Goal: Information Seeking & Learning: Learn about a topic

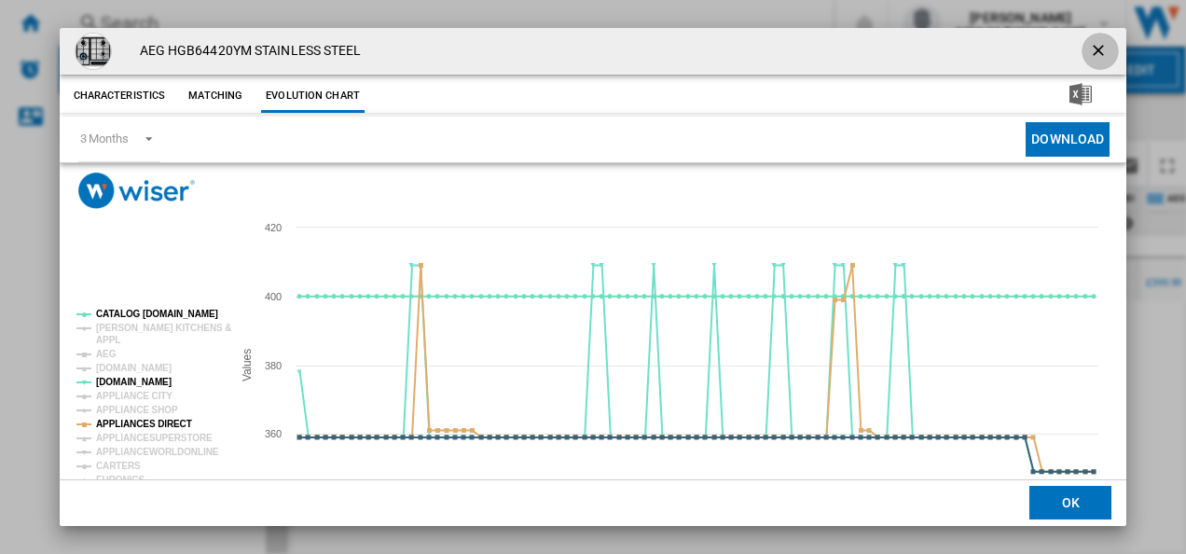
click at [1081, 40] on button "Product popup" at bounding box center [1099, 51] width 37 height 37
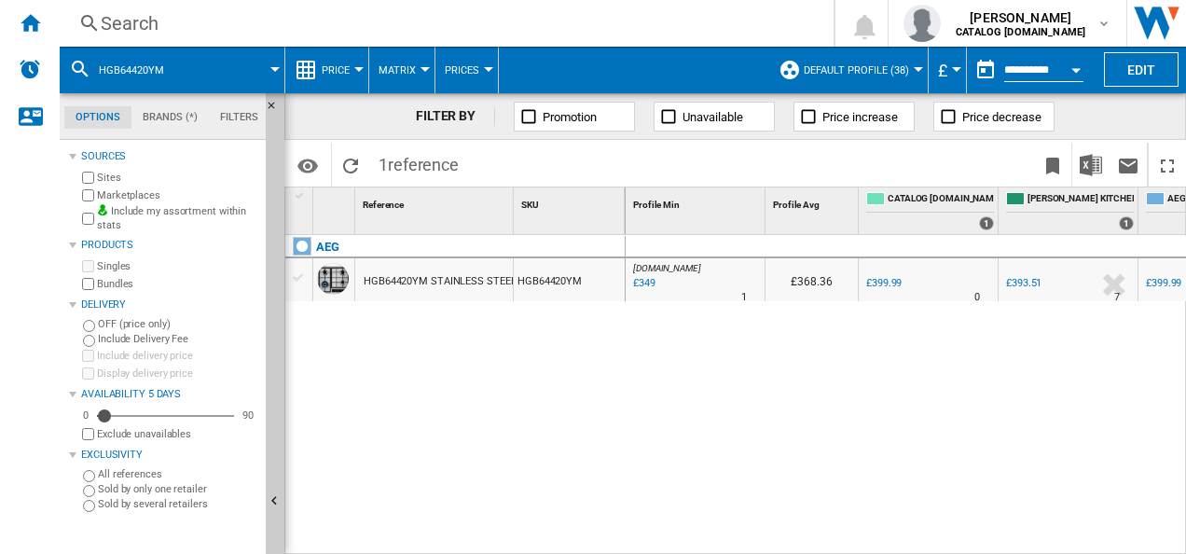
click at [436, 19] on div "Search" at bounding box center [443, 23] width 684 height 26
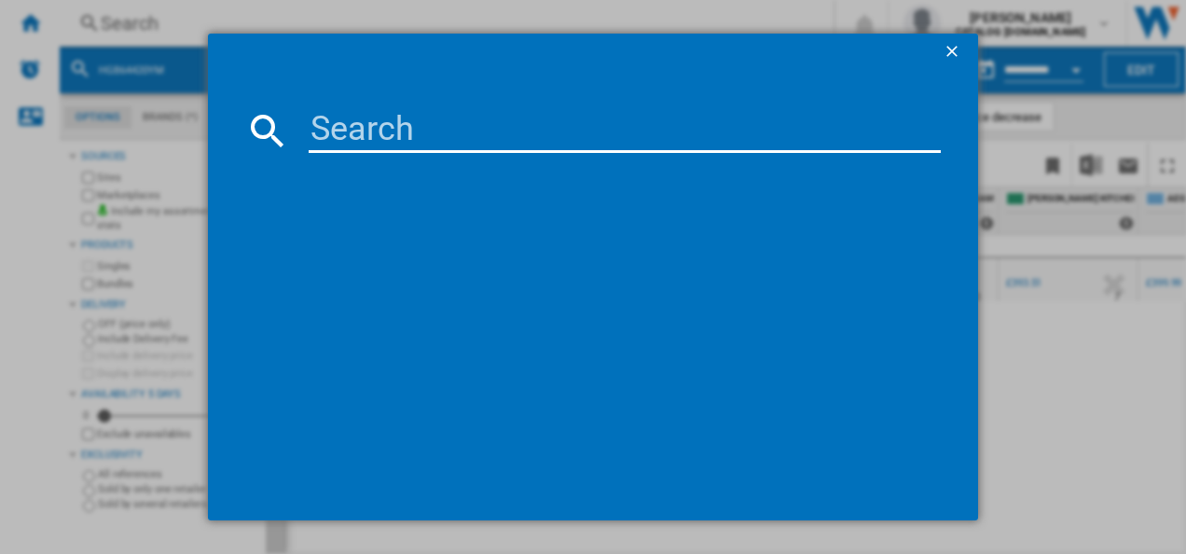
click at [376, 106] on md-dialog-content at bounding box center [593, 296] width 771 height 450
paste input "T6DBG720N"
type input "T6DBG720N"
click at [373, 110] on input "T6DBG720N" at bounding box center [625, 130] width 633 height 45
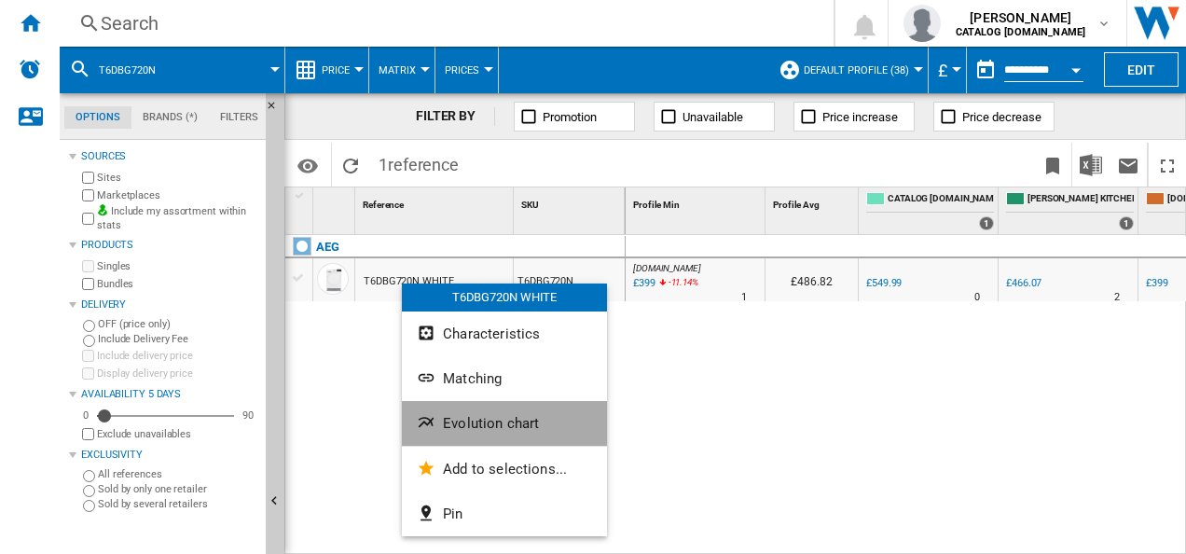
click at [441, 431] on button "Evolution chart" at bounding box center [504, 423] width 205 height 45
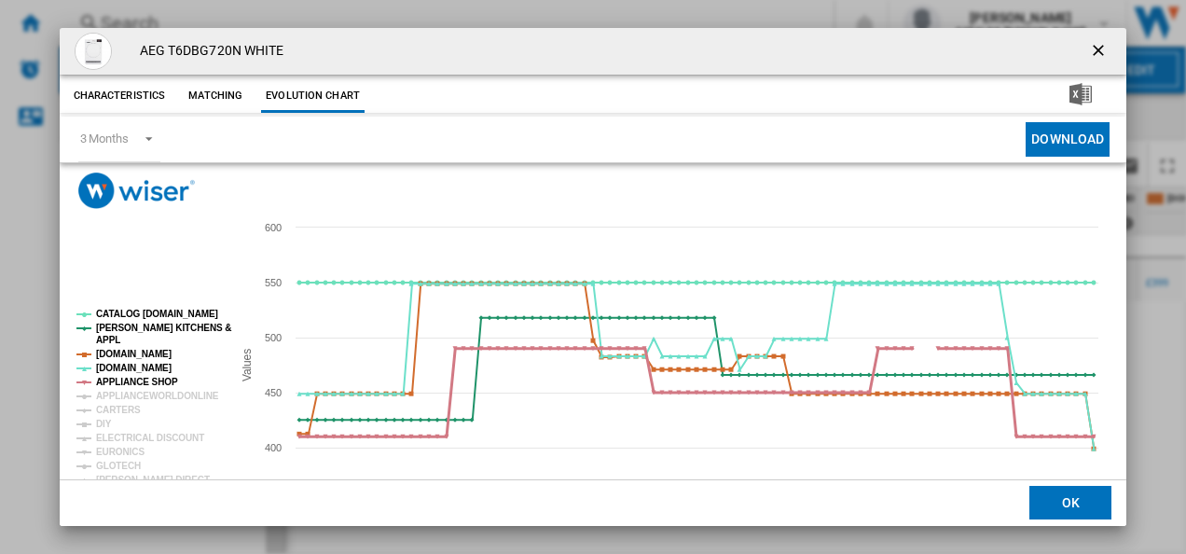
click at [140, 379] on tspan "APPLIANCE SHOP" at bounding box center [137, 382] width 82 height 10
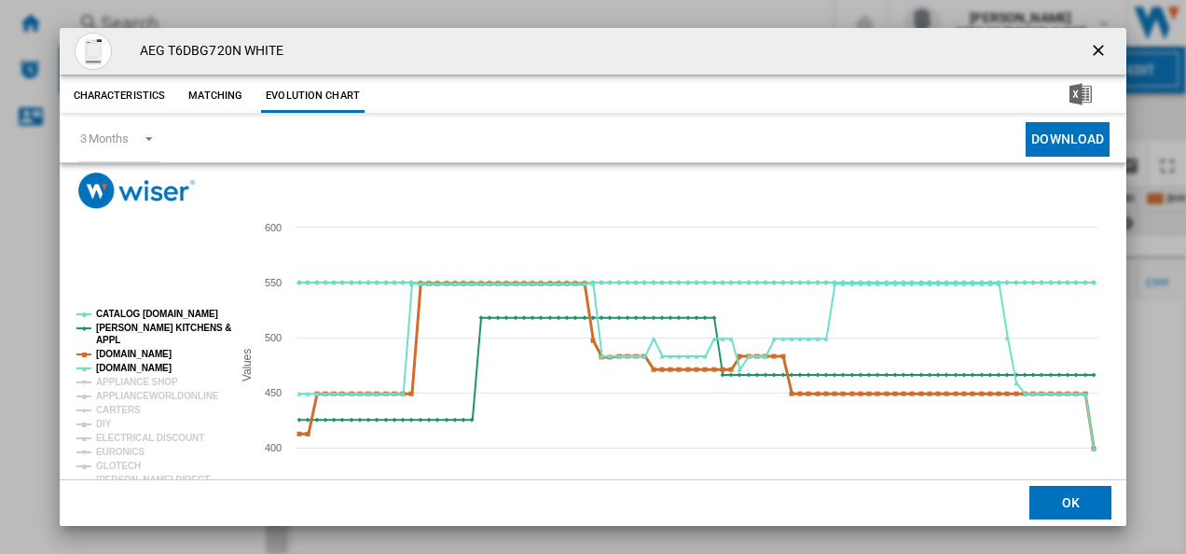
click at [142, 352] on tspan "[DOMAIN_NAME]" at bounding box center [134, 354] width 76 height 10
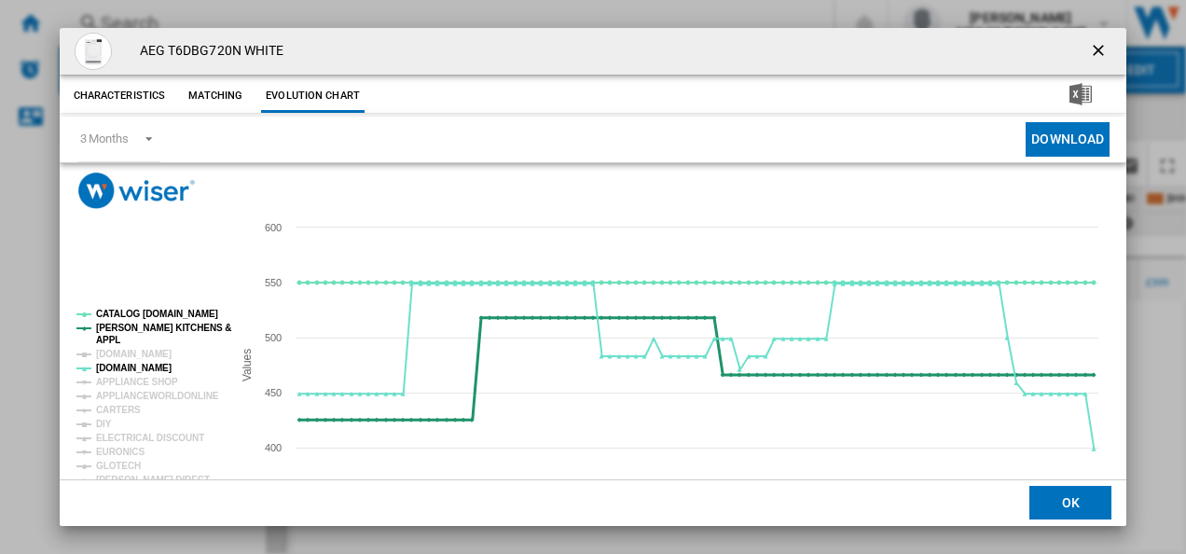
click at [140, 328] on tspan "[PERSON_NAME] KITCHENS &" at bounding box center [163, 328] width 135 height 10
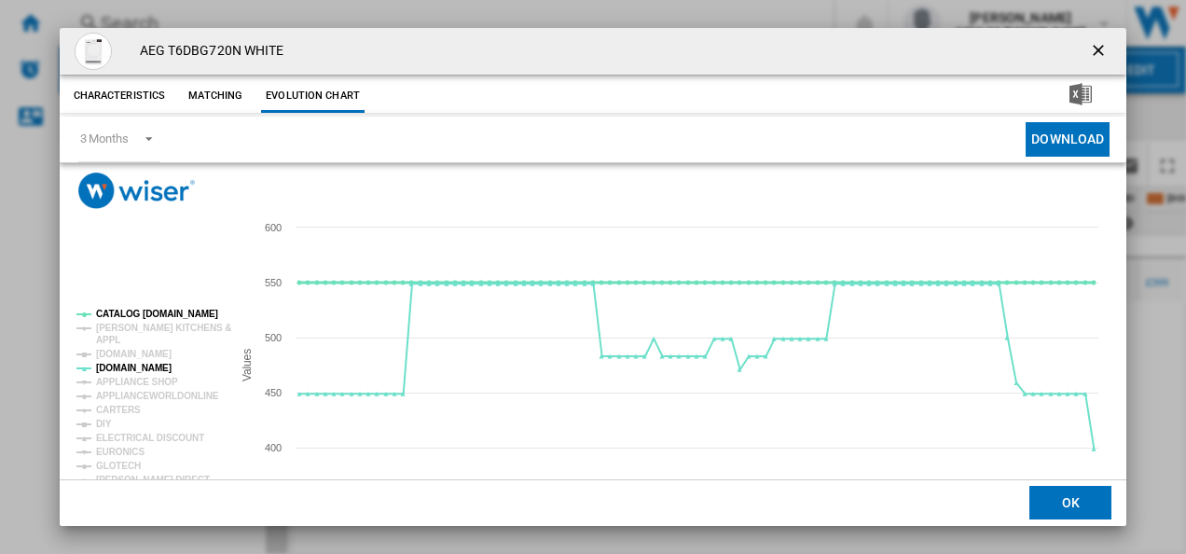
click at [140, 310] on tspan "CATALOG [DOMAIN_NAME]" at bounding box center [157, 314] width 122 height 10
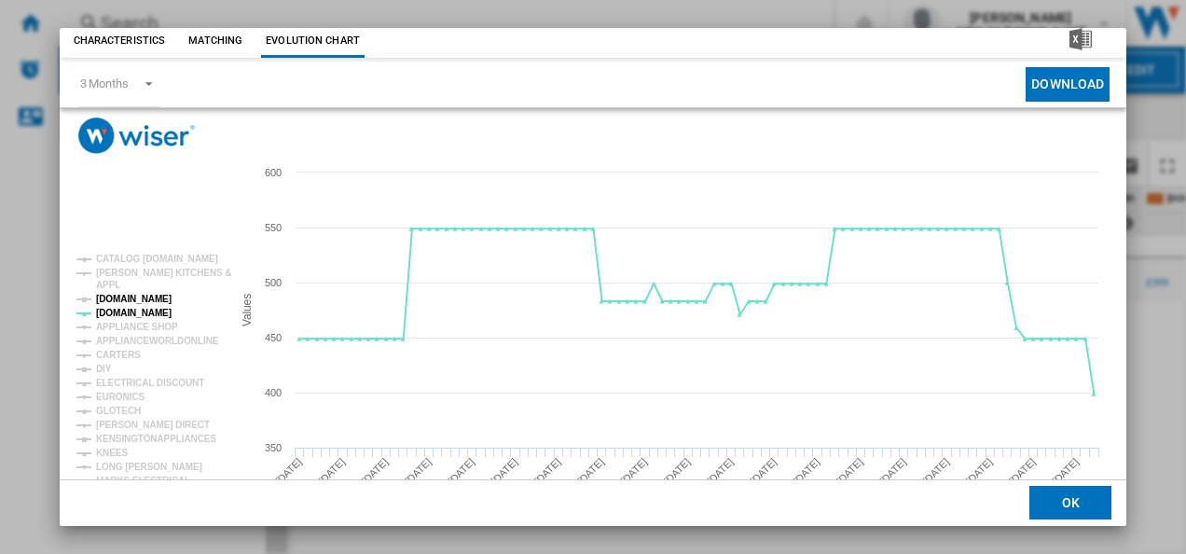
scroll to position [102, 0]
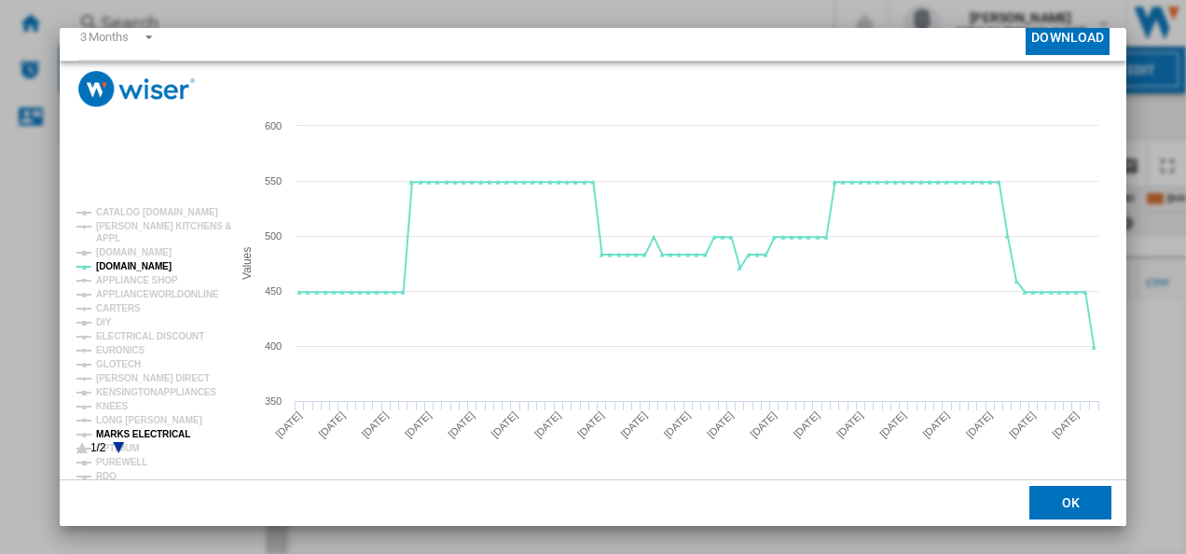
click at [144, 433] on tspan "MARKS ELECTRICAL" at bounding box center [143, 434] width 94 height 10
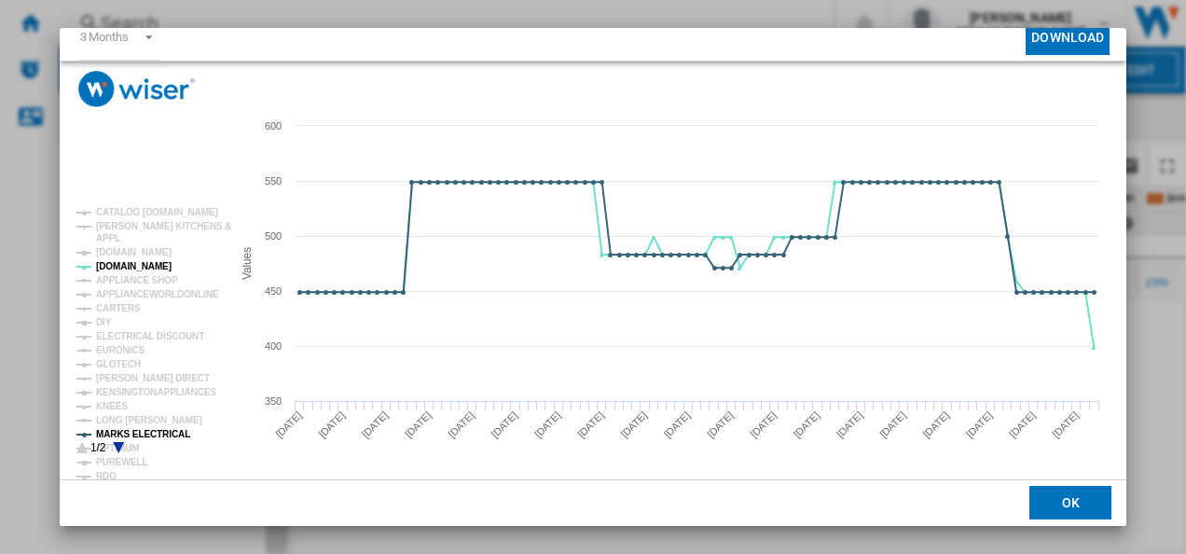
click at [114, 447] on rect "Product popup" at bounding box center [146, 330] width 155 height 261
click at [119, 447] on icon "Product popup" at bounding box center [118, 447] width 11 height 11
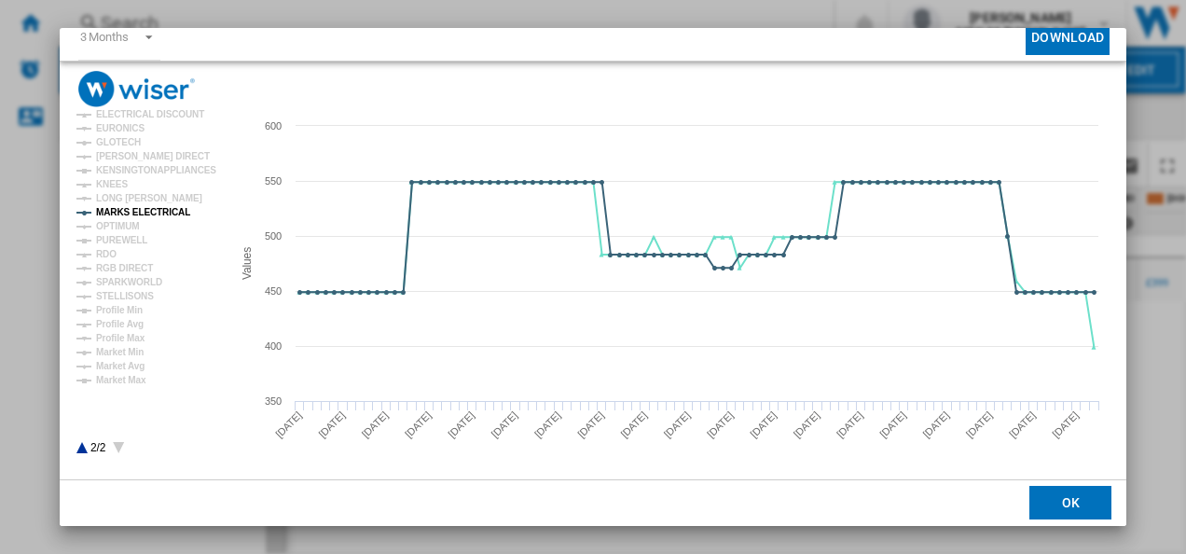
click at [79, 446] on rect "Product popup" at bounding box center [146, 330] width 155 height 261
click at [80, 446] on icon "Product popup" at bounding box center [81, 447] width 11 height 11
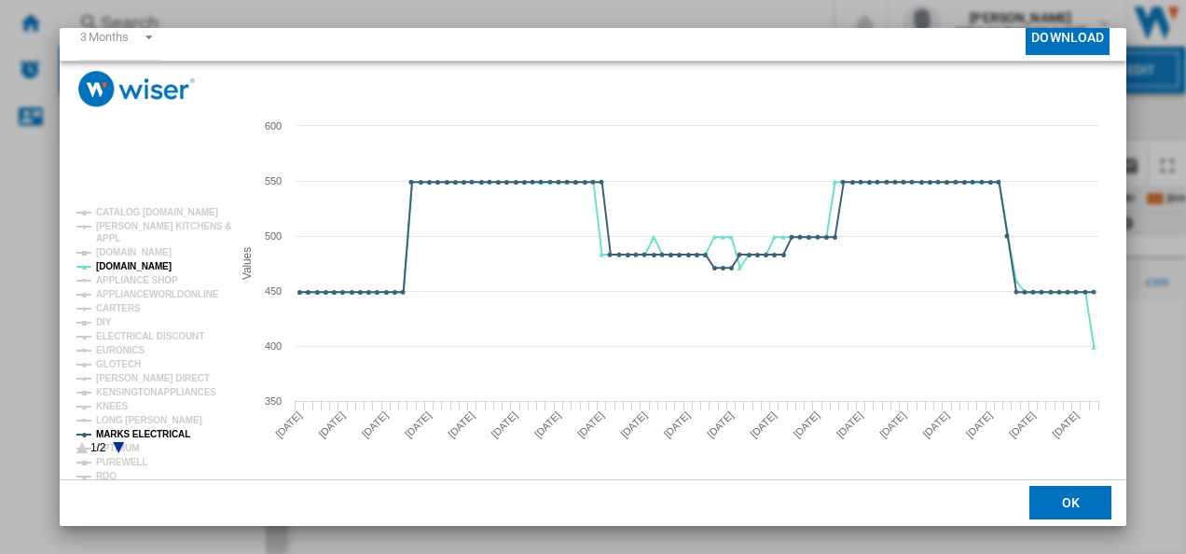
scroll to position [0, 0]
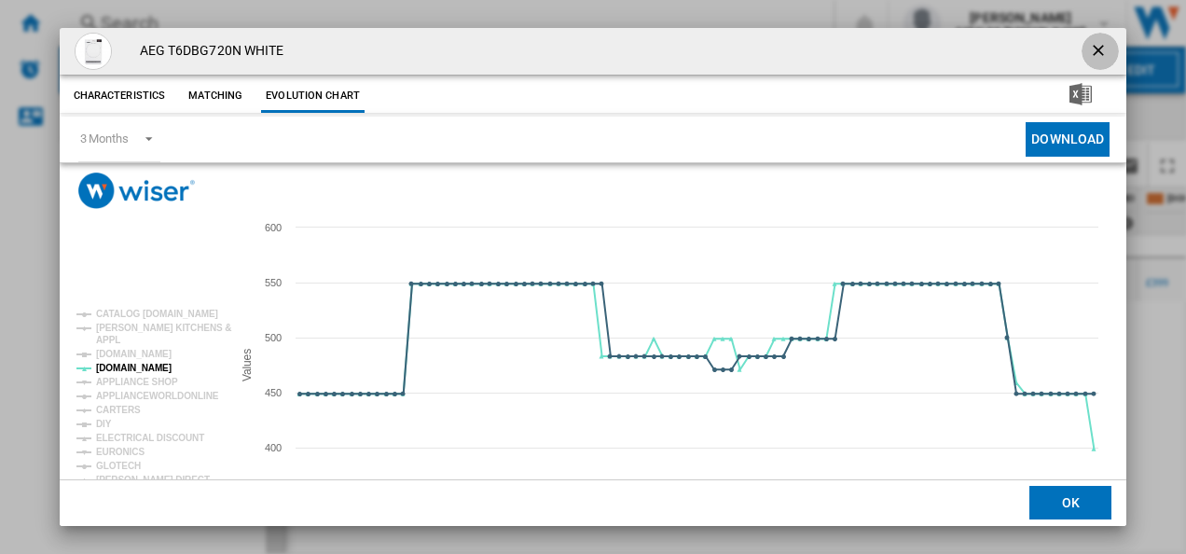
click at [1091, 38] on button "Product popup" at bounding box center [1099, 51] width 37 height 37
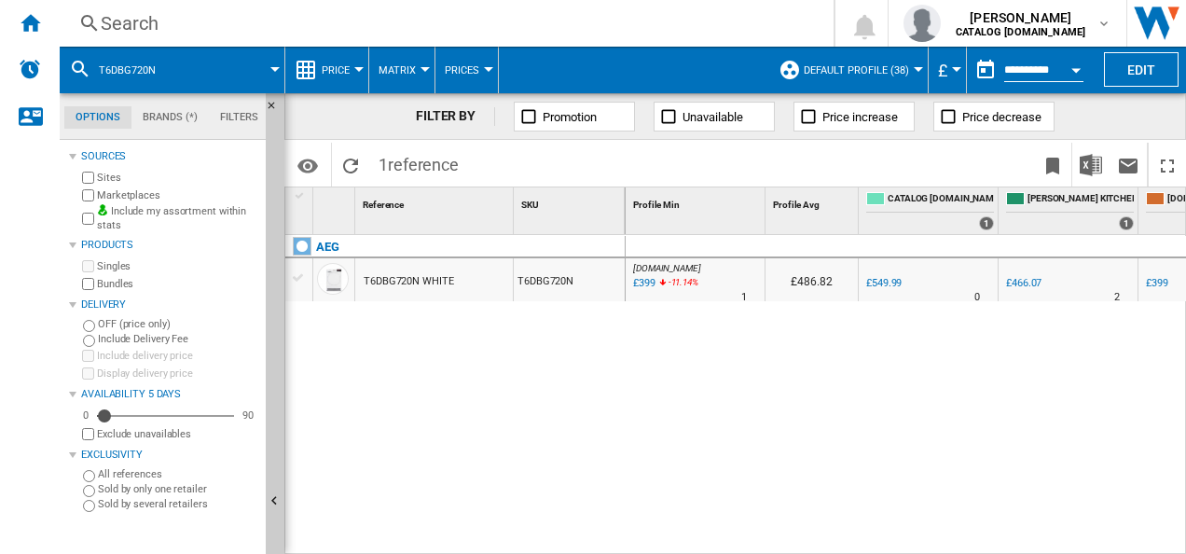
click at [477, 30] on div "Search" at bounding box center [443, 23] width 684 height 26
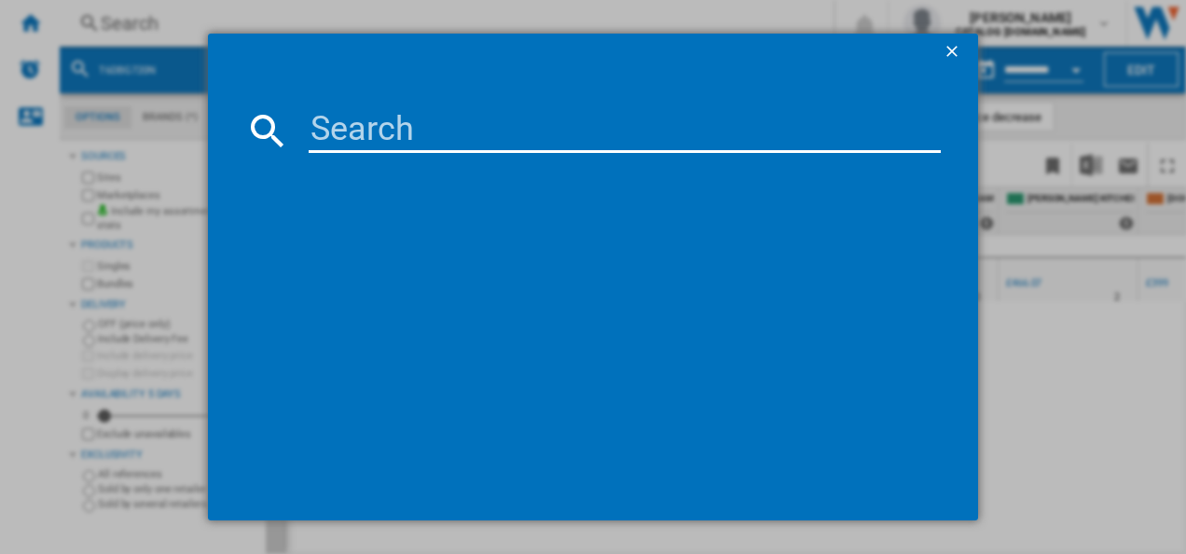
click at [429, 134] on input at bounding box center [625, 130] width 633 height 45
type input "LFR61944B"
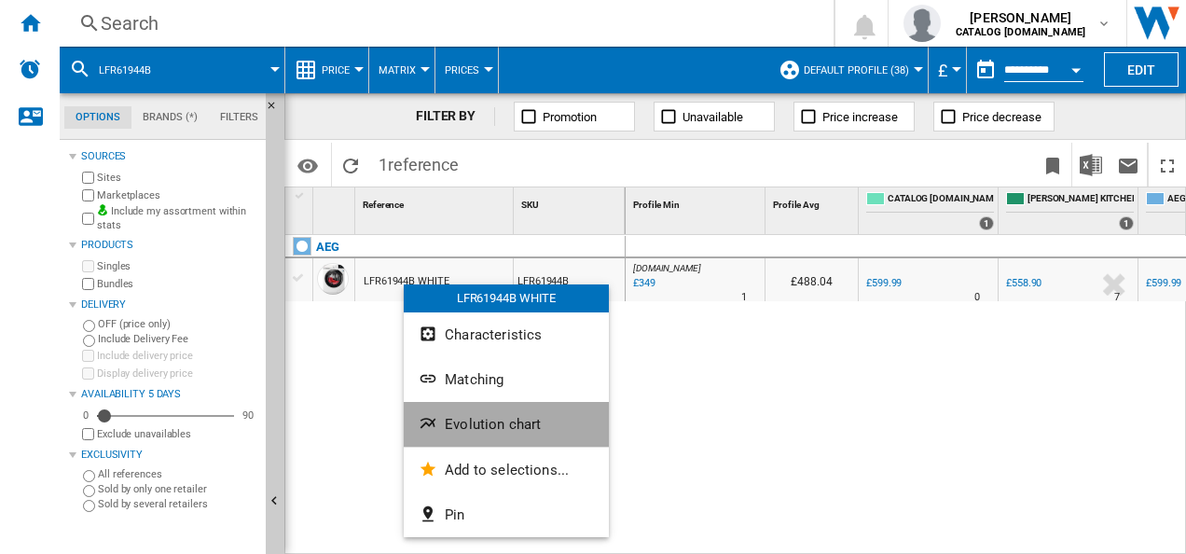
click at [416, 408] on button "Evolution chart" at bounding box center [506, 424] width 205 height 45
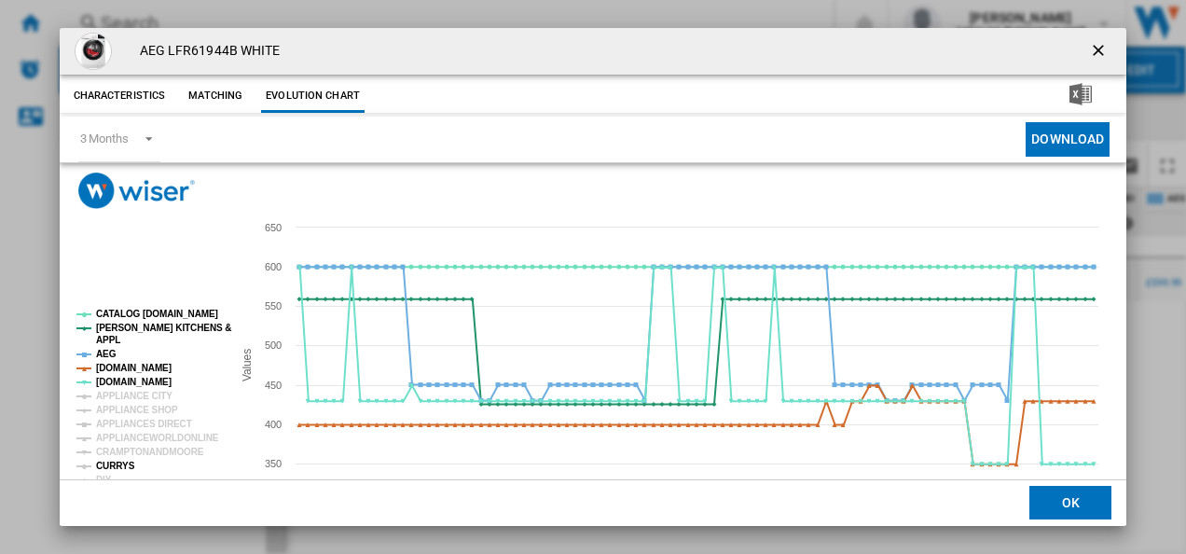
click at [114, 468] on tspan "CURRYS" at bounding box center [115, 466] width 39 height 10
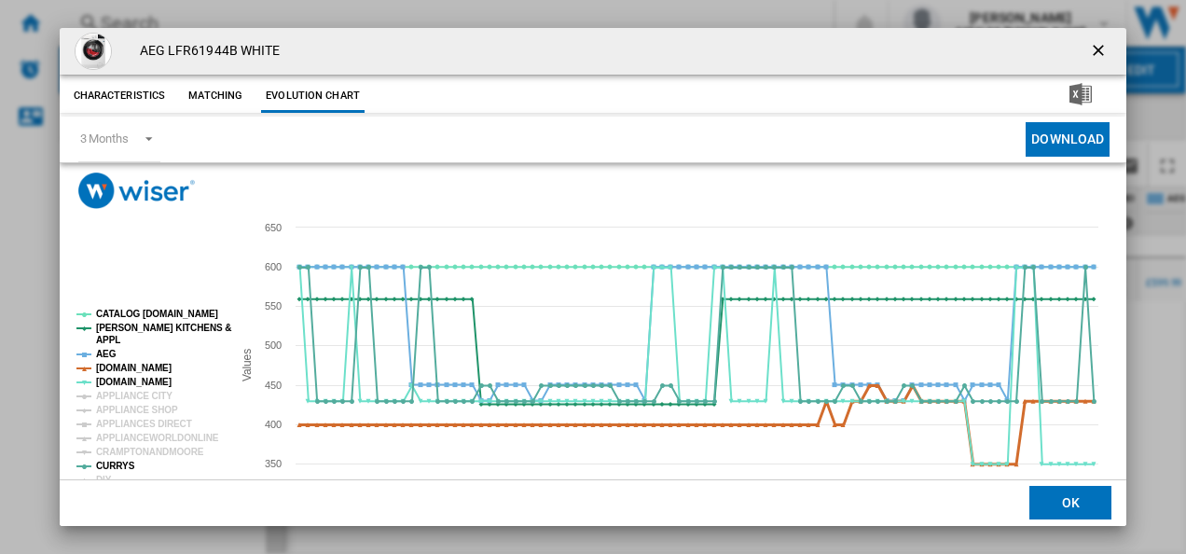
click at [149, 364] on tspan "[DOMAIN_NAME]" at bounding box center [134, 368] width 76 height 10
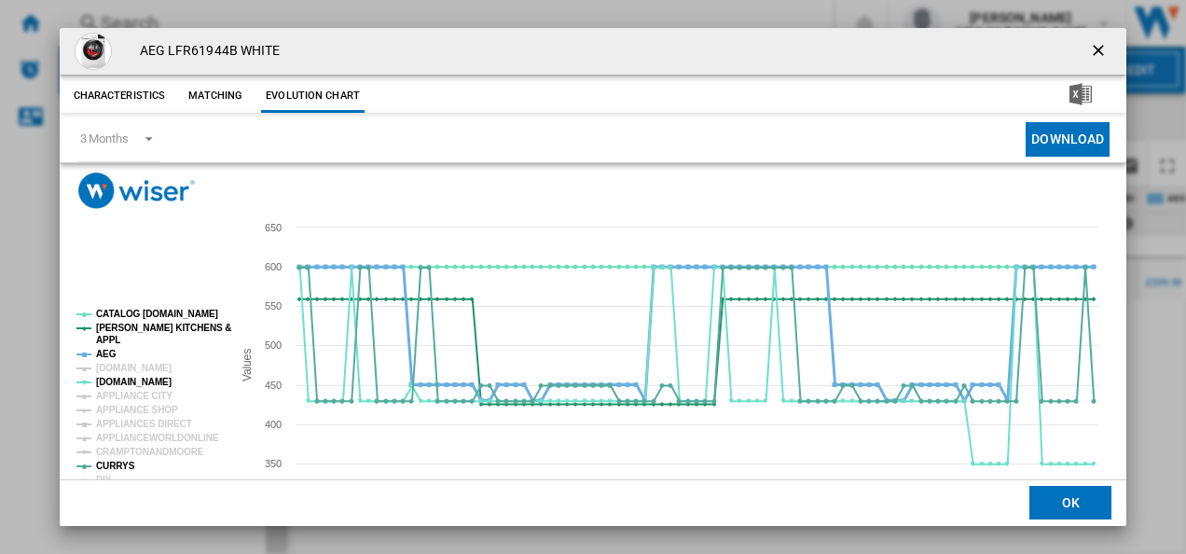
click at [103, 355] on tspan "AEG" at bounding box center [106, 354] width 21 height 10
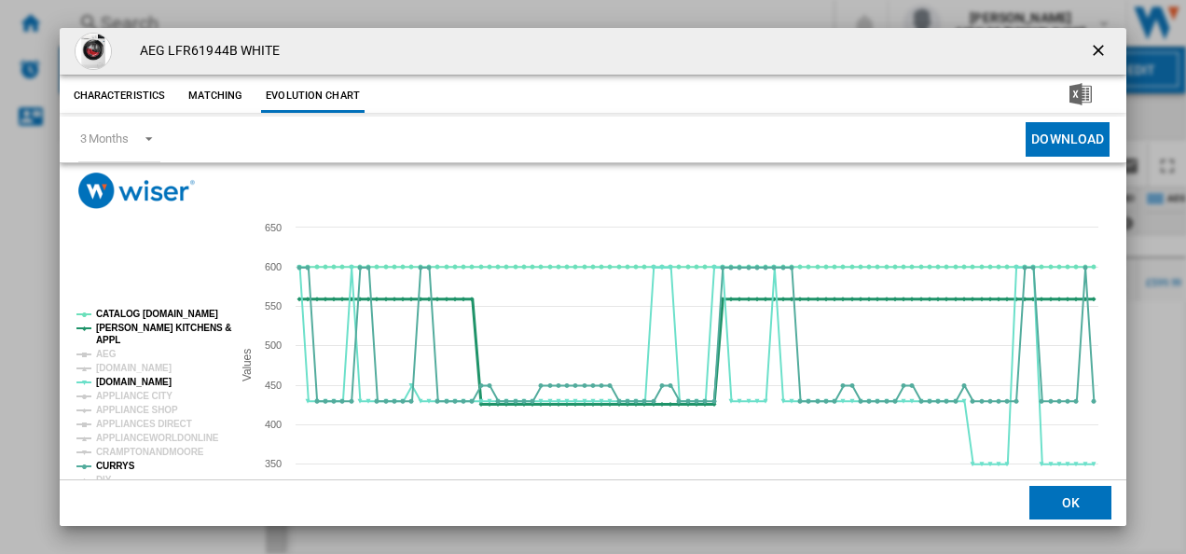
click at [112, 337] on tspan "APPL" at bounding box center [108, 340] width 24 height 10
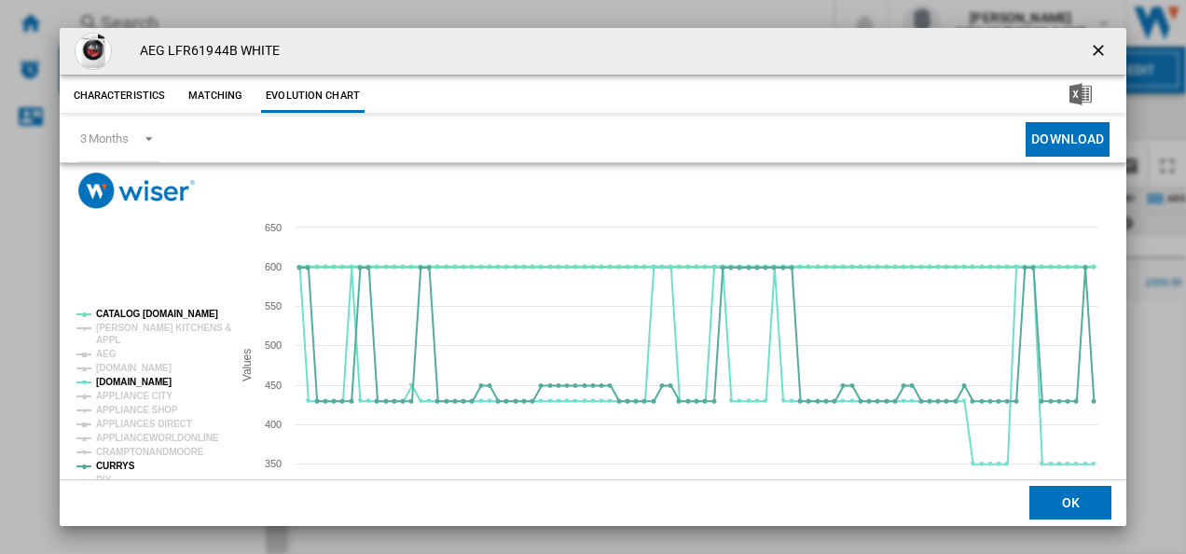
click at [122, 317] on tspan "CATALOG [DOMAIN_NAME]" at bounding box center [157, 314] width 122 height 10
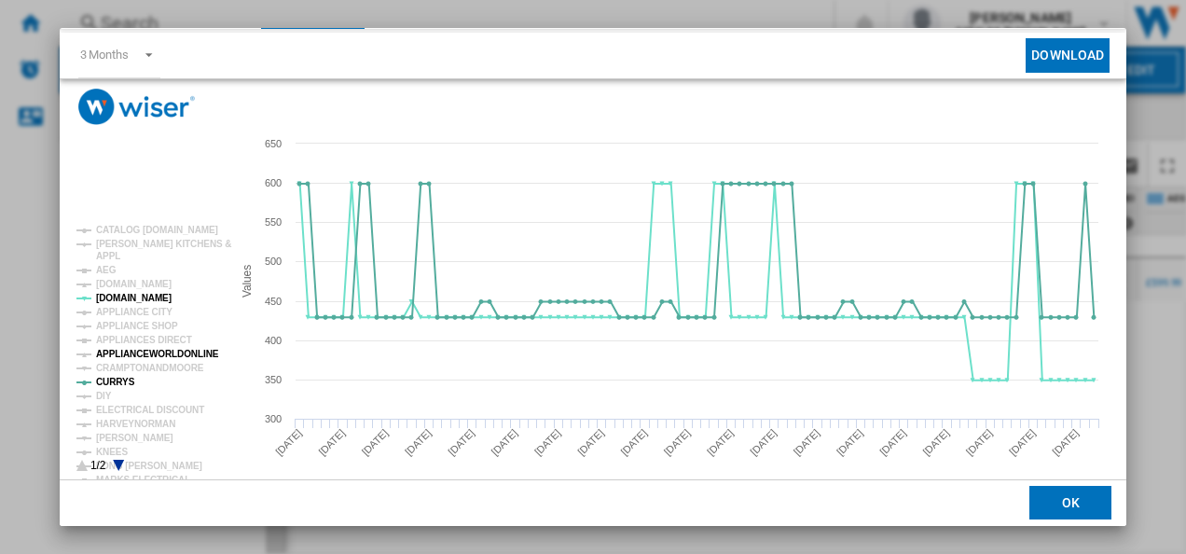
scroll to position [86, 0]
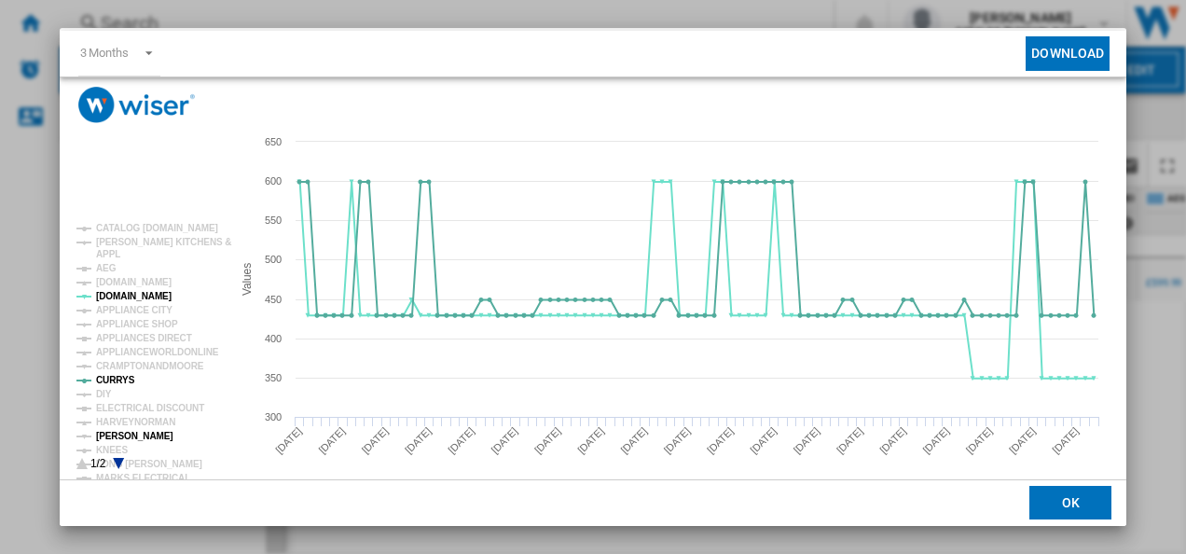
click at [144, 433] on tspan "[PERSON_NAME]" at bounding box center [134, 436] width 77 height 10
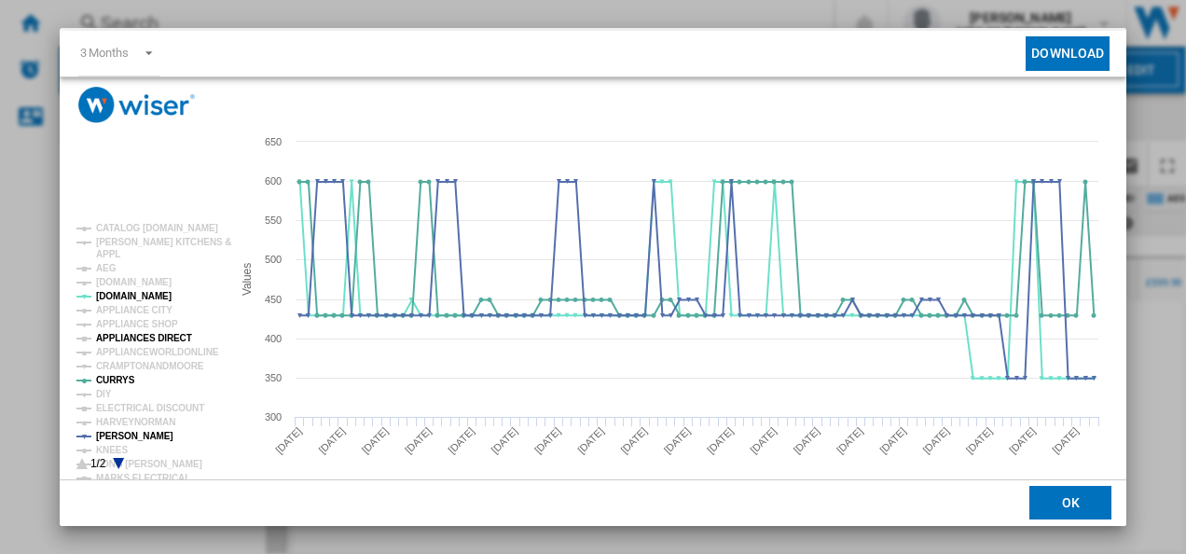
click at [162, 338] on tspan "APPLIANCES DIRECT" at bounding box center [144, 338] width 96 height 10
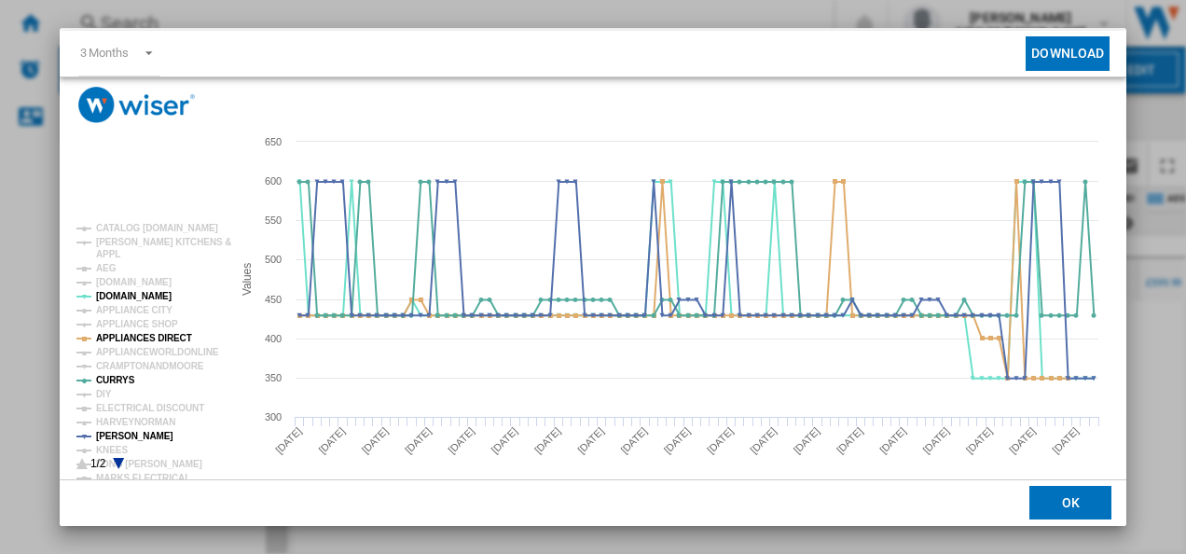
click at [120, 461] on icon "Product popup" at bounding box center [118, 463] width 11 height 11
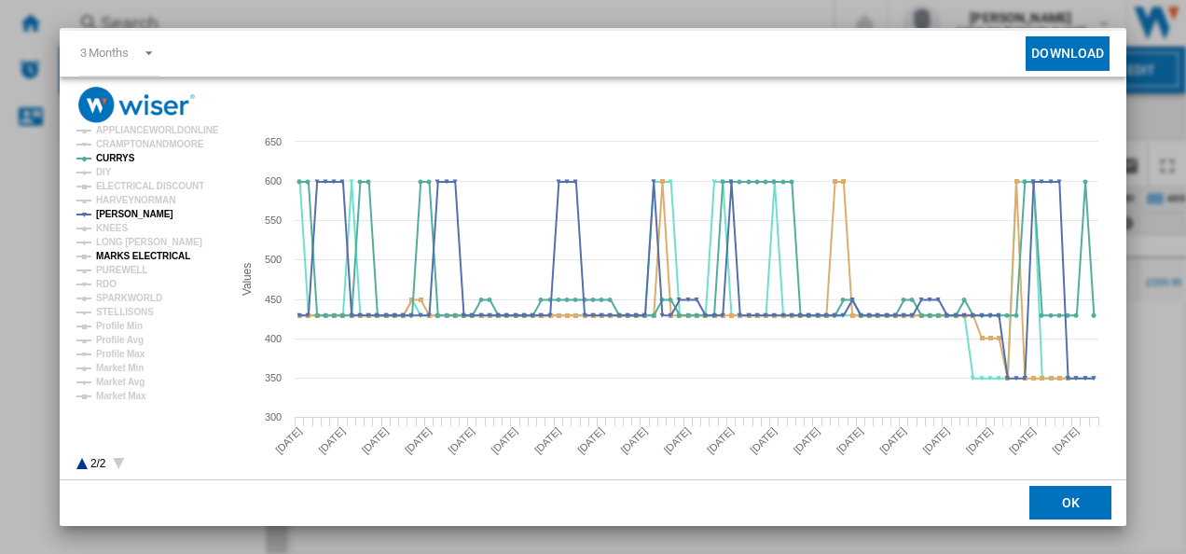
click at [160, 252] on tspan "MARKS ELECTRICAL" at bounding box center [143, 256] width 94 height 10
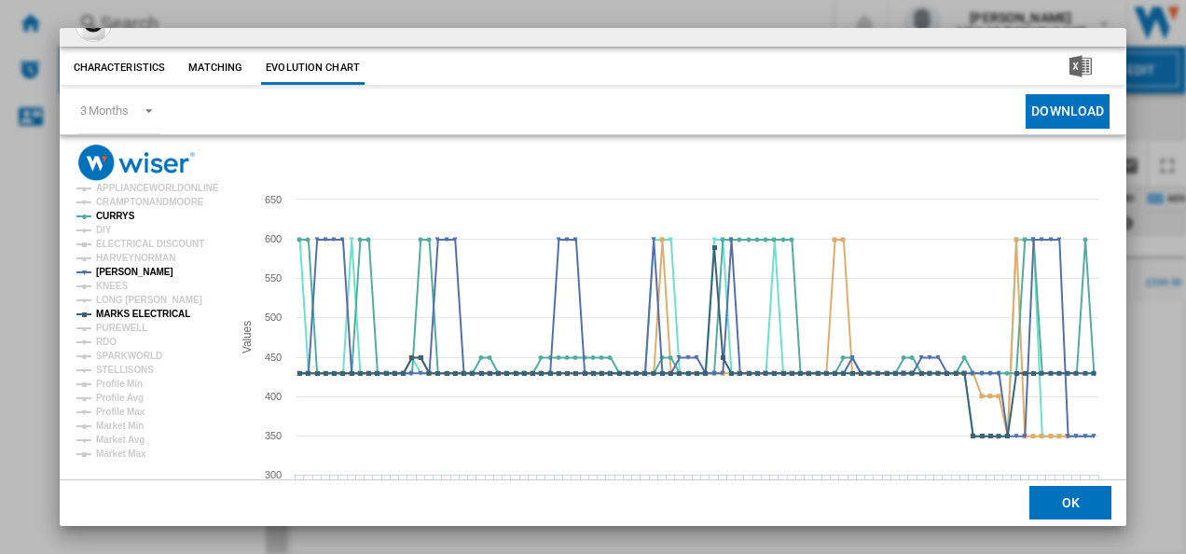
scroll to position [0, 0]
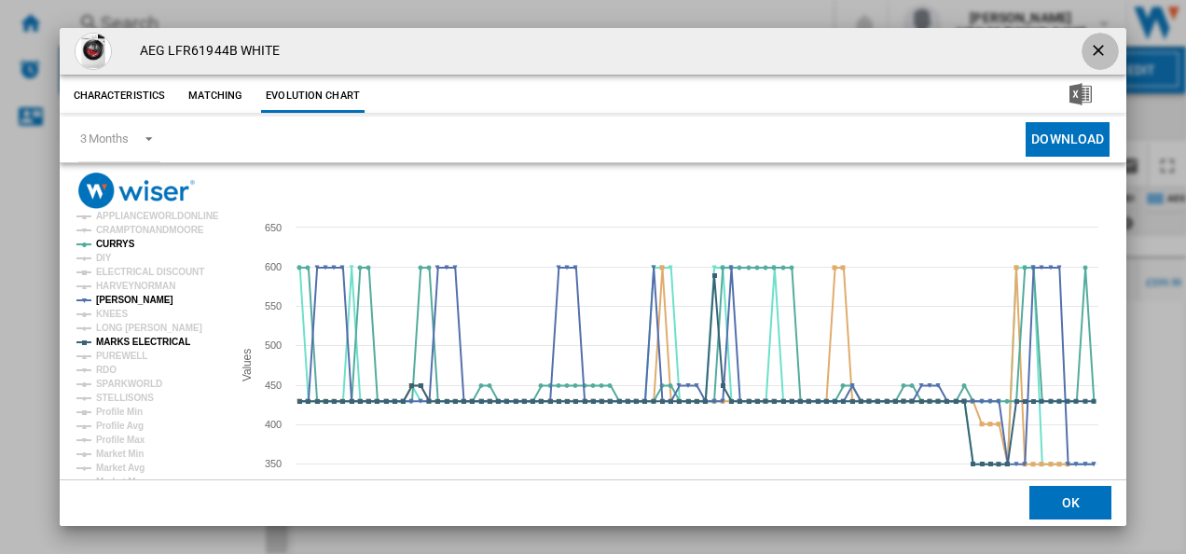
click at [1093, 48] on ng-md-icon "getI18NText('BUTTONS.CLOSE_DIALOG')" at bounding box center [1100, 52] width 22 height 22
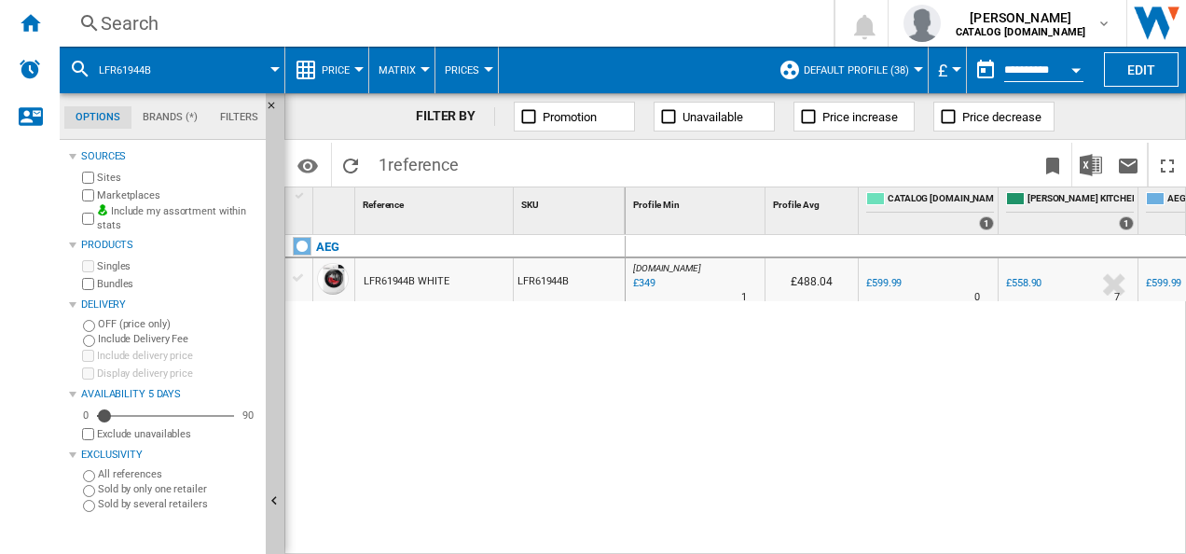
click at [485, 31] on div "Search" at bounding box center [443, 23] width 684 height 26
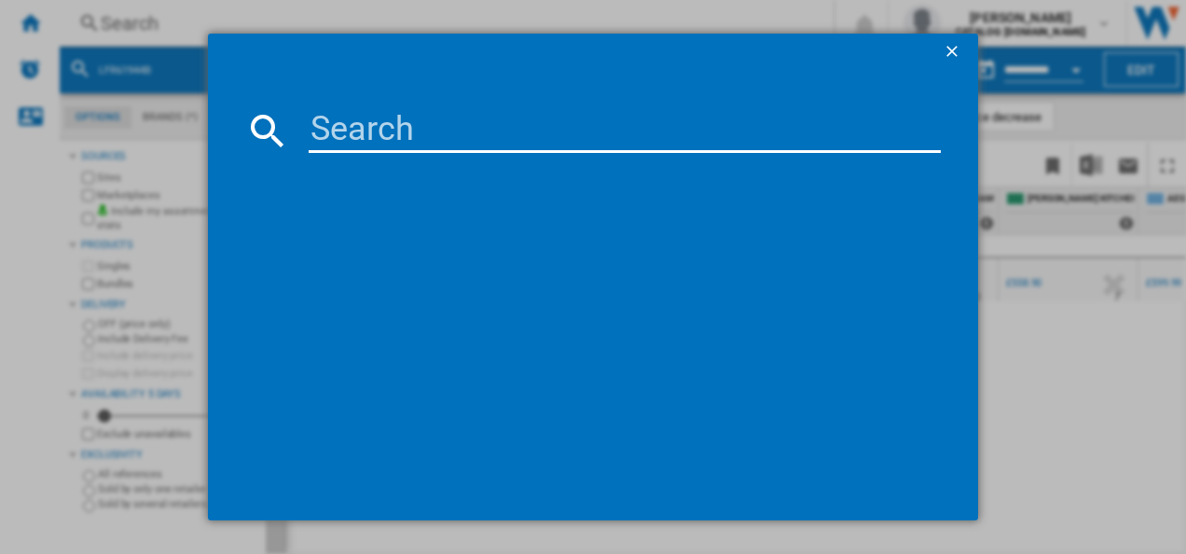
click at [417, 145] on input at bounding box center [625, 130] width 633 height 45
type input "FSX51407Z"
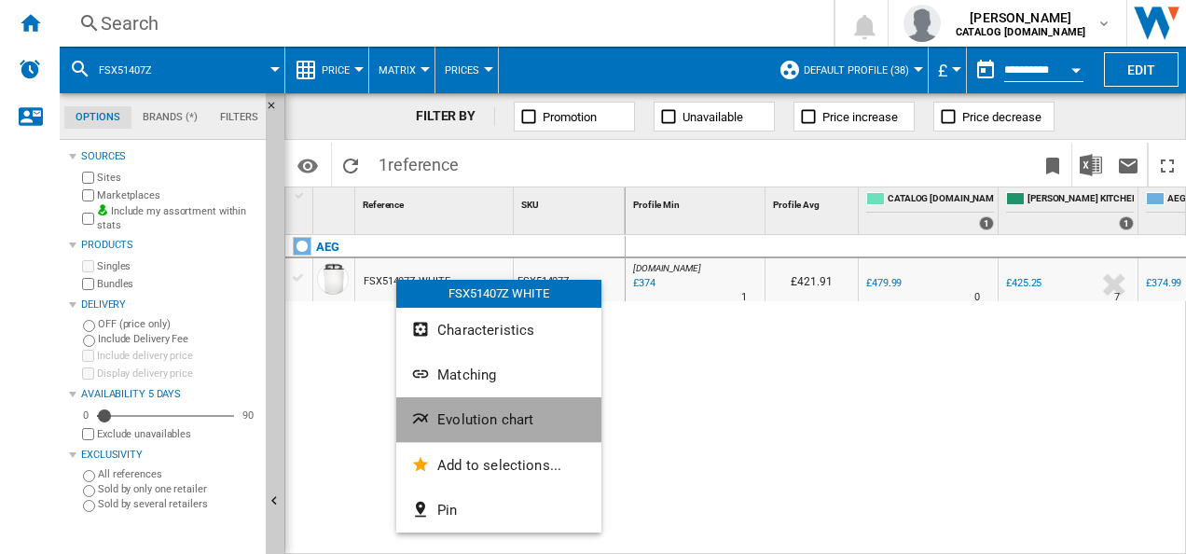
click at [447, 423] on span "Evolution chart" at bounding box center [485, 419] width 96 height 17
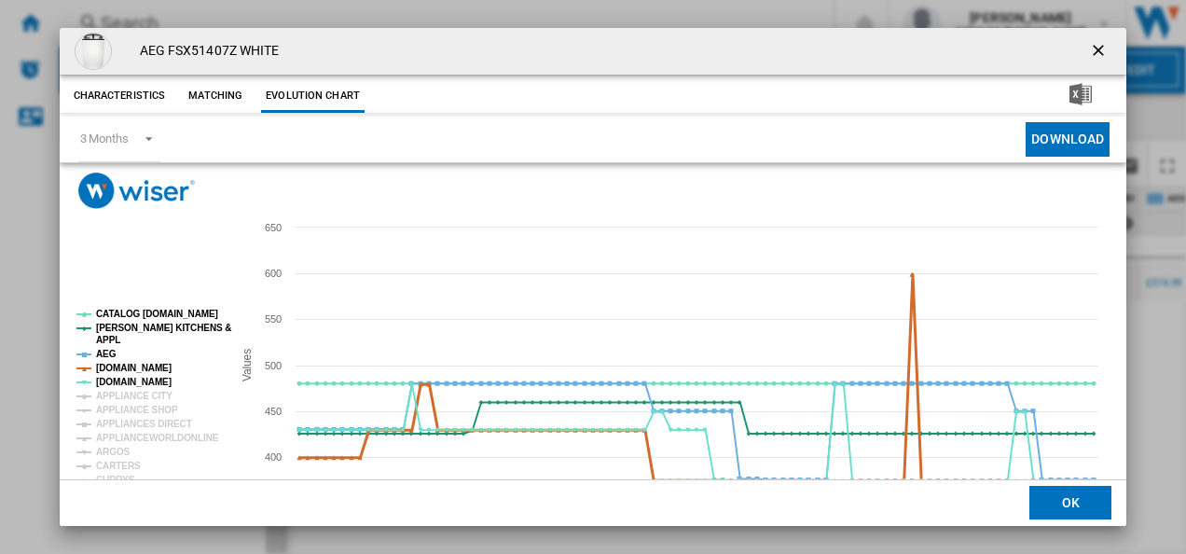
click at [113, 366] on tspan "[DOMAIN_NAME]" at bounding box center [134, 368] width 76 height 10
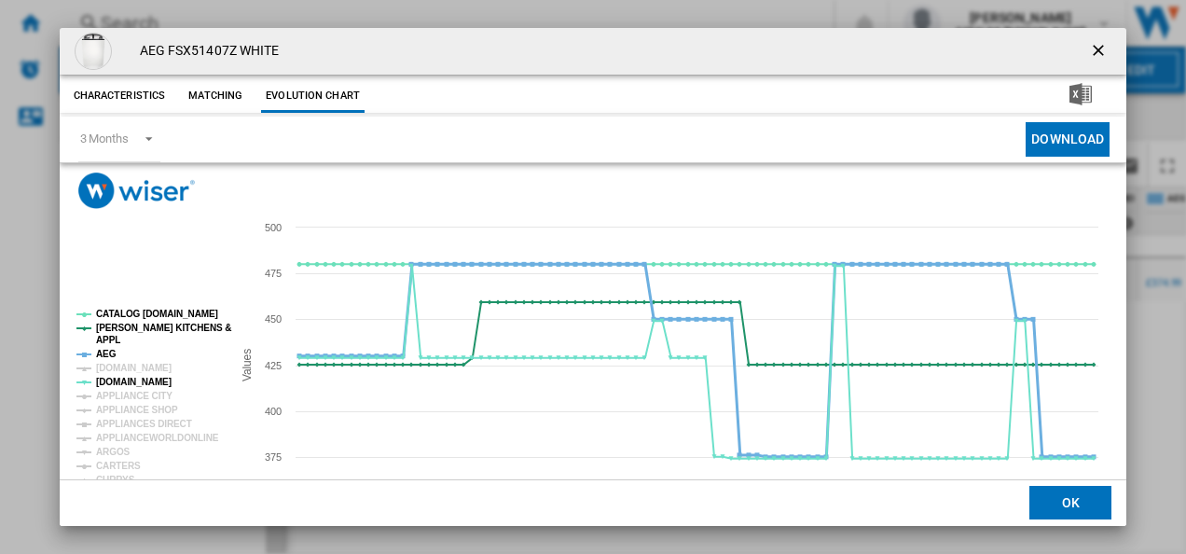
click at [106, 354] on tspan "AEG" at bounding box center [106, 354] width 21 height 10
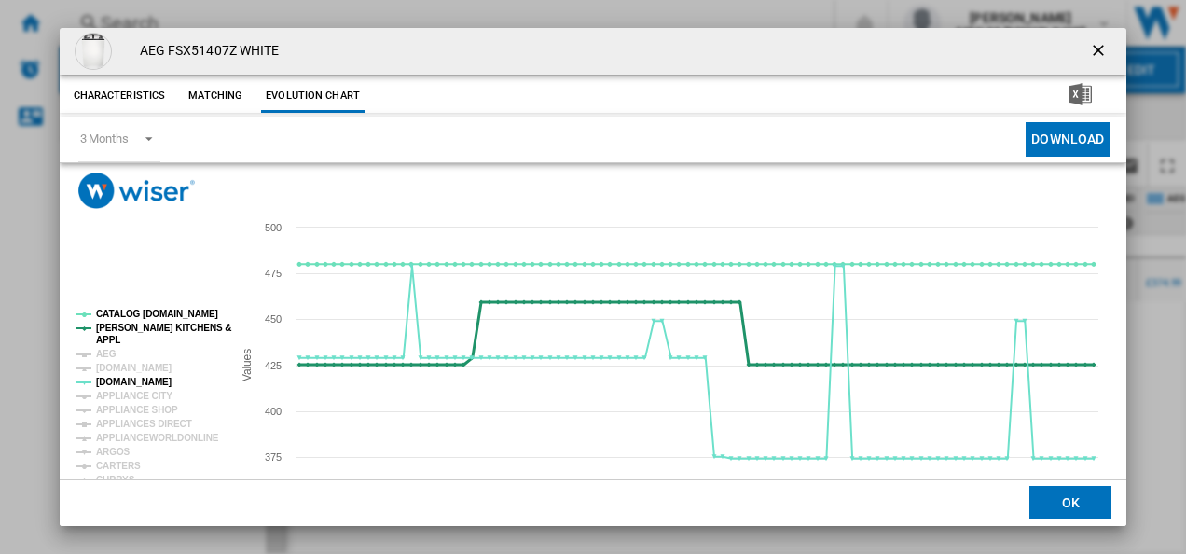
click at [108, 335] on tspan "APPL" at bounding box center [108, 340] width 24 height 10
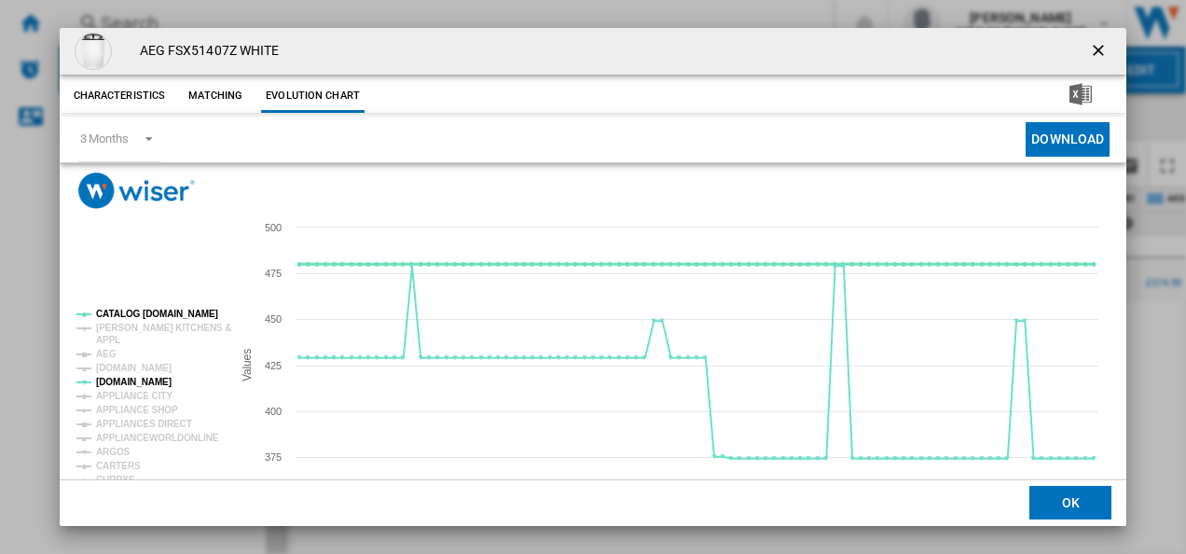
click at [122, 309] on tspan "CATALOG [DOMAIN_NAME]" at bounding box center [157, 314] width 122 height 10
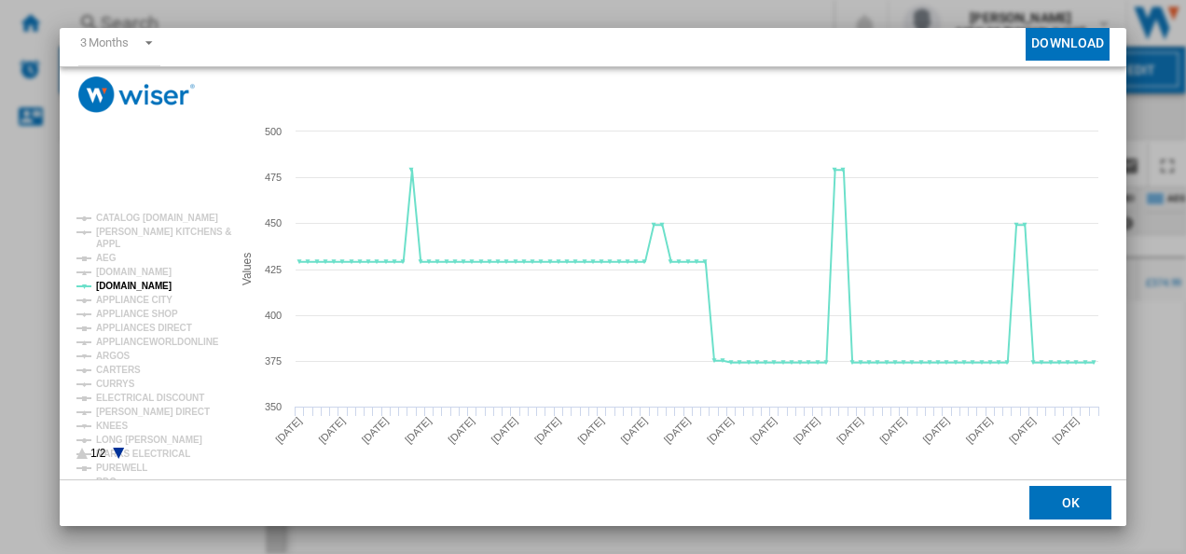
scroll to position [97, 0]
click at [109, 379] on tspan "CURRYS" at bounding box center [115, 383] width 39 height 10
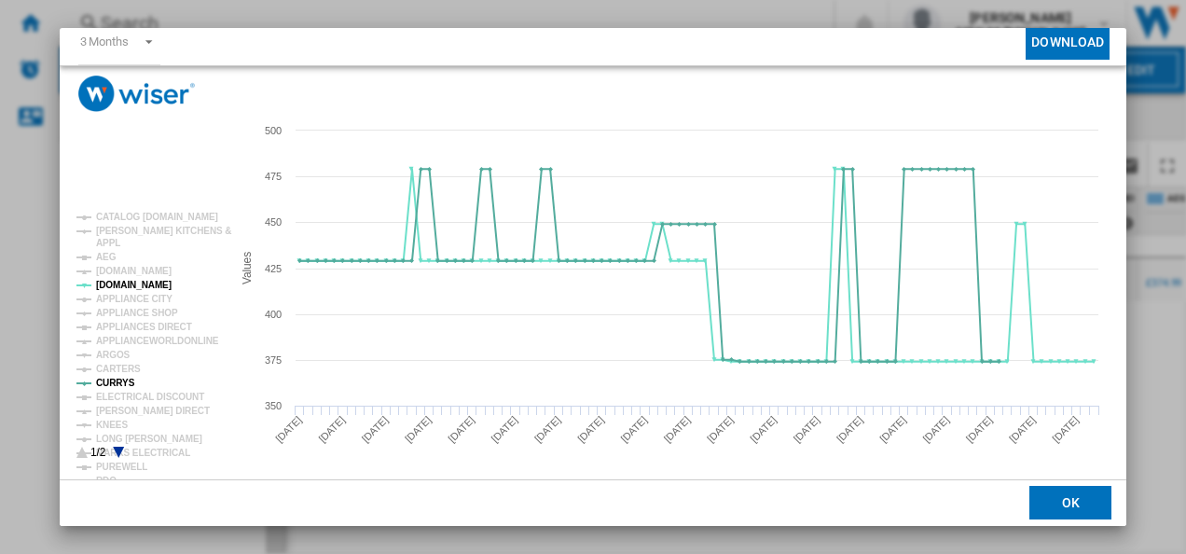
click at [117, 448] on icon "Product popup" at bounding box center [118, 452] width 11 height 11
